Goal: Transaction & Acquisition: Purchase product/service

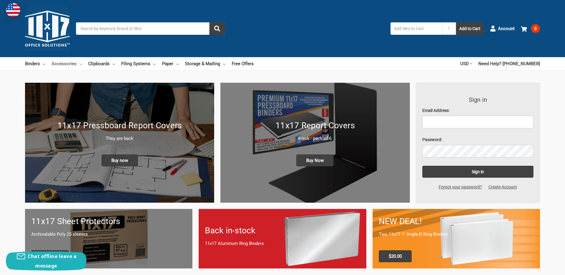
click at [65, 62] on link "Accessories" at bounding box center [66, 63] width 30 height 13
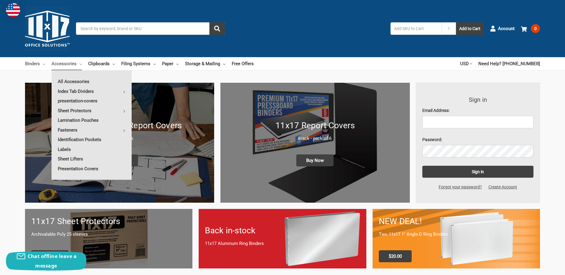
click at [33, 63] on link "Binders" at bounding box center [35, 63] width 20 height 13
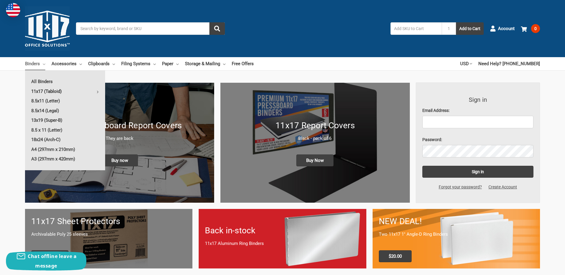
click at [49, 88] on link "11x17 (Tabloid)" at bounding box center [65, 92] width 80 height 10
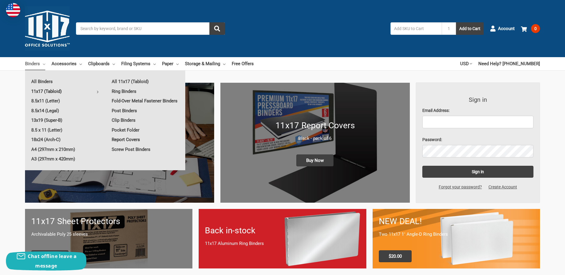
click at [124, 138] on link "Report Covers" at bounding box center [145, 140] width 80 height 10
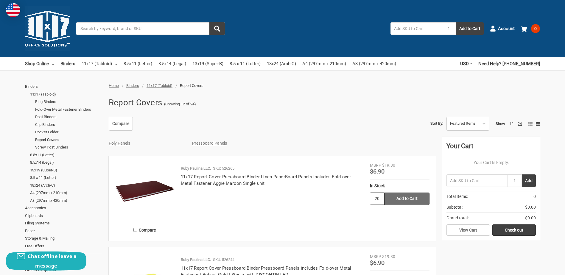
type input "20"
click at [407, 199] on input "Add to Cart" at bounding box center [406, 199] width 45 height 13
type input "Add to Cart"
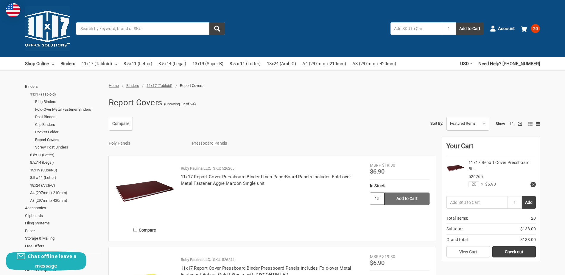
type input "15"
click at [393, 197] on input "Add to Cart" at bounding box center [406, 199] width 45 height 13
type input "Add to Cart"
drag, startPoint x: 472, startPoint y: 183, endPoint x: 482, endPoint y: 180, distance: 11.0
click at [482, 180] on div "11x17 Report Cover Pressboard Bi… 526265 35 × $6.90" at bounding box center [499, 174] width 71 height 28
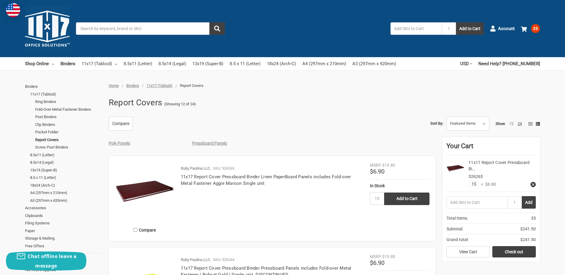
type input "15"
click at [48, 103] on link "Ring Binders" at bounding box center [68, 102] width 67 height 8
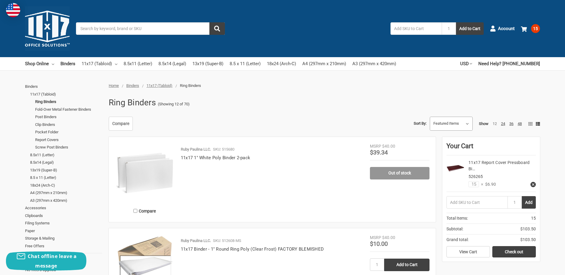
click at [441, 123] on select "Featured Items Newest Items Best Selling A to Z Z to A By Review Price: Ascendi…" at bounding box center [451, 124] width 42 height 14
select select "priceasc"
click at [430, 117] on select "Featured Items Newest Items Best Selling A to Z Z to A By Review Price: Ascendi…" at bounding box center [451, 124] width 42 height 14
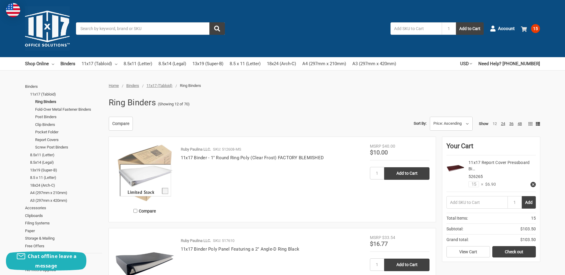
click at [537, 28] on span "15" at bounding box center [535, 28] width 9 height 9
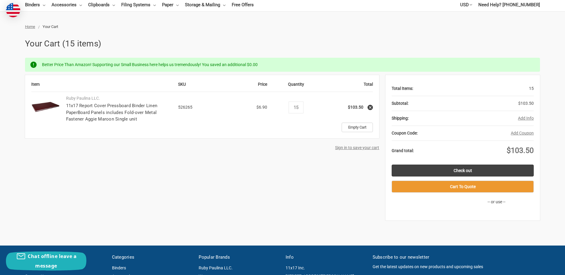
scroll to position [60, 0]
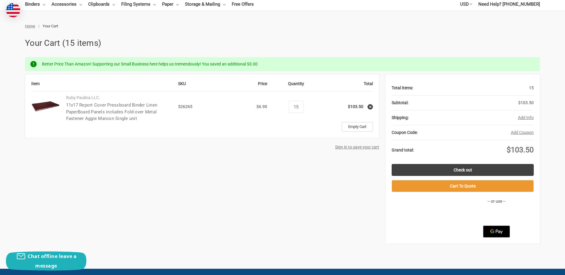
click at [119, 112] on link "11x17 Report Cover Pressboard Binder Linen PaperBoard Panels includes Fold-over…" at bounding box center [111, 111] width 91 height 19
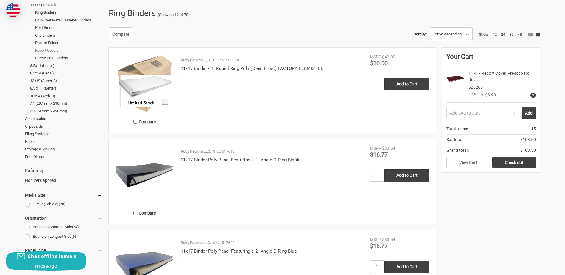
click at [46, 52] on link "Report Covers" at bounding box center [68, 51] width 67 height 8
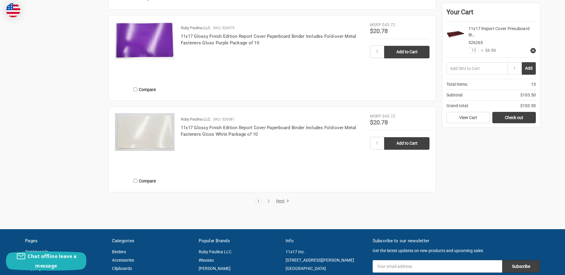
scroll to position [1101, 0]
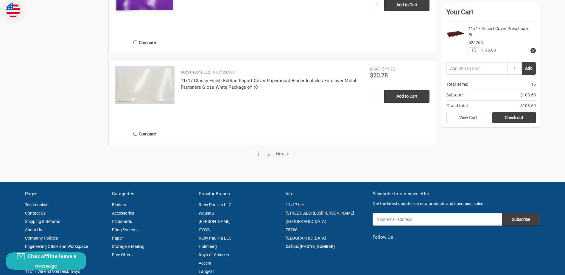
click at [280, 153] on link "Next" at bounding box center [281, 153] width 15 height 5
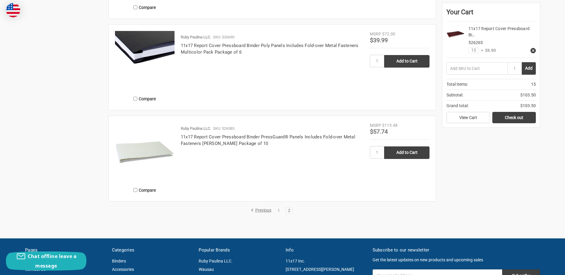
scroll to position [1042, 0]
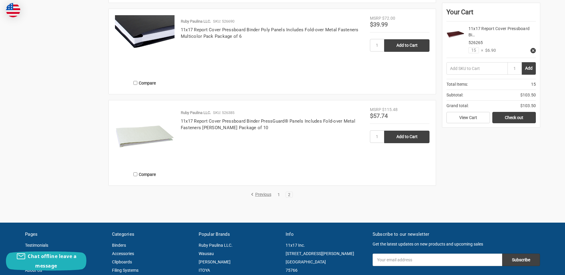
click at [278, 196] on link "1" at bounding box center [278, 195] width 7 height 4
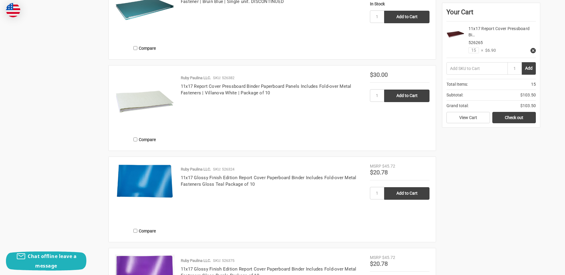
scroll to position [804, 0]
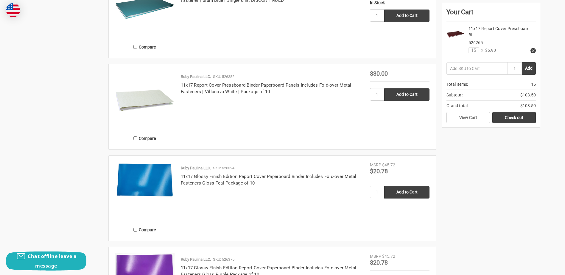
click at [235, 179] on h4 "11x17 Glossy Finish Edition Report Cover Paperboard Binder Includes Fold-over M…" at bounding box center [272, 179] width 183 height 13
click at [236, 176] on link "11x17 Glossy Finish Edition Report Cover Paperboard Binder Includes Fold-over M…" at bounding box center [269, 180] width 176 height 12
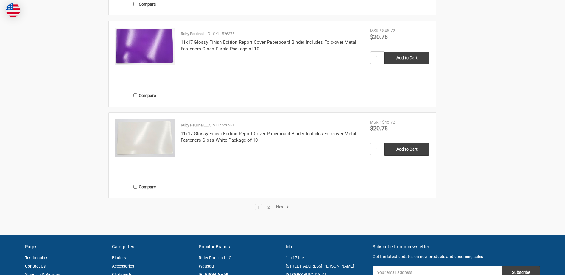
scroll to position [1101, 0]
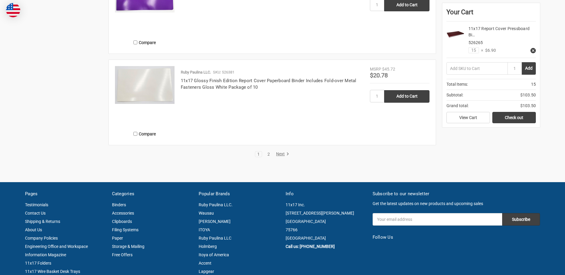
click at [268, 154] on link "2" at bounding box center [268, 154] width 7 height 4
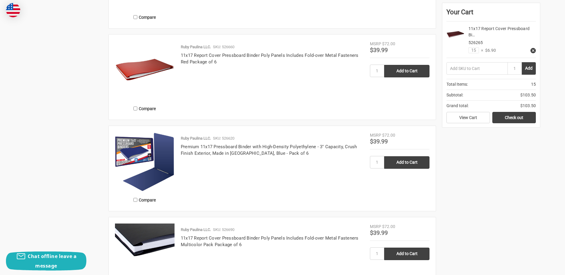
scroll to position [982, 0]
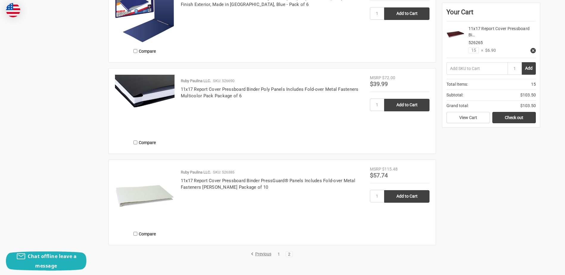
click at [278, 254] on link "1" at bounding box center [278, 254] width 7 height 4
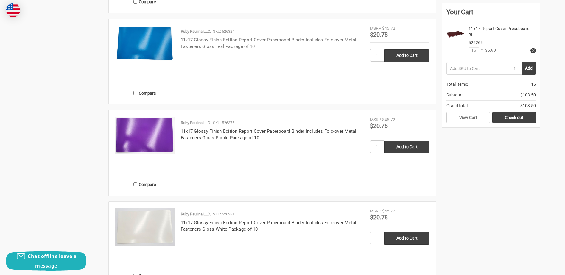
scroll to position [1071, 0]
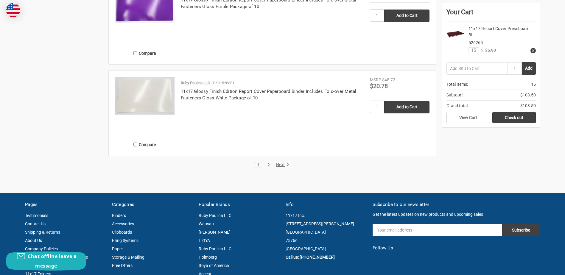
click at [266, 165] on link "2" at bounding box center [268, 165] width 7 height 4
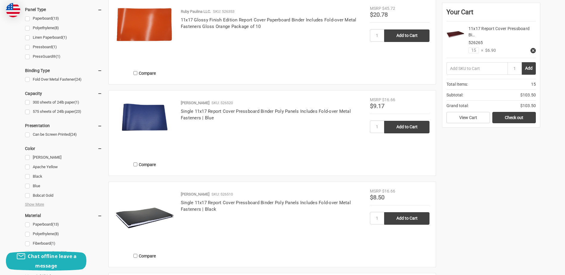
scroll to position [357, 0]
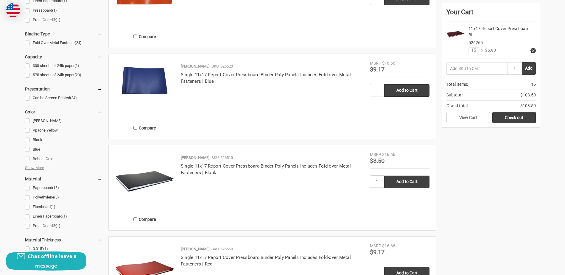
click at [266, 165] on link "Single 11x17 Report Cover Pressboard Binder Poly Panels Includes Fold-over Meta…" at bounding box center [266, 169] width 170 height 12
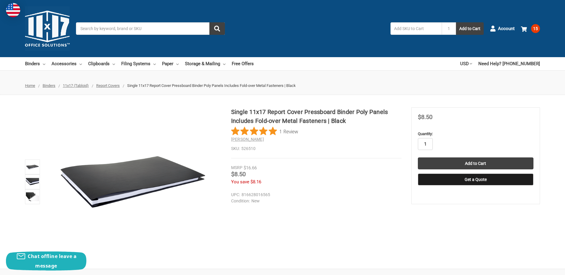
click at [428, 144] on input "1" at bounding box center [425, 144] width 15 height 12
type input "15"
click at [459, 161] on input "Add to Cart" at bounding box center [475, 163] width 115 height 12
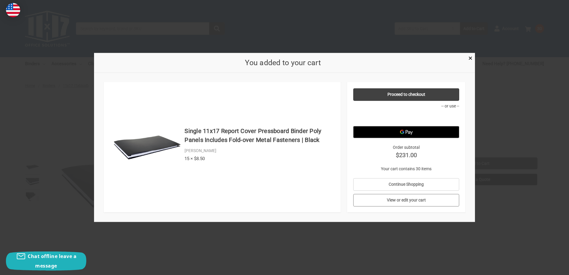
click at [403, 199] on link "View or edit your cart" at bounding box center [406, 200] width 106 height 13
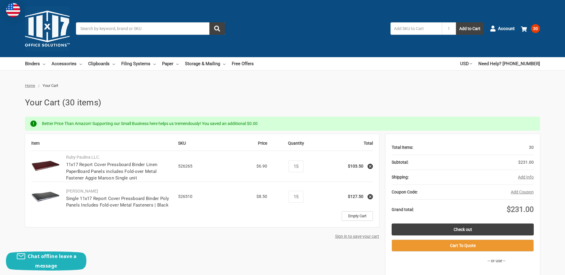
click at [369, 165] on icon at bounding box center [370, 166] width 4 height 4
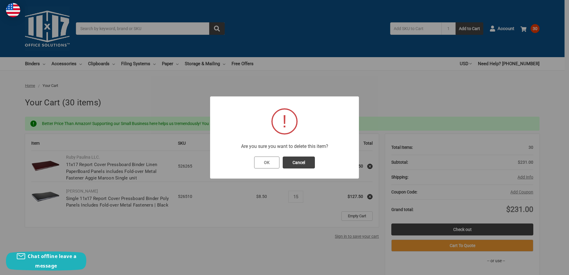
click at [260, 161] on button "OK" at bounding box center [266, 163] width 25 height 12
